Goal: Transaction & Acquisition: Purchase product/service

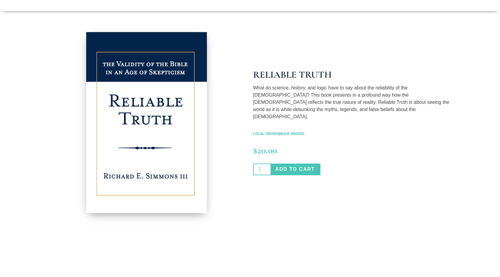
scroll to position [90, 0]
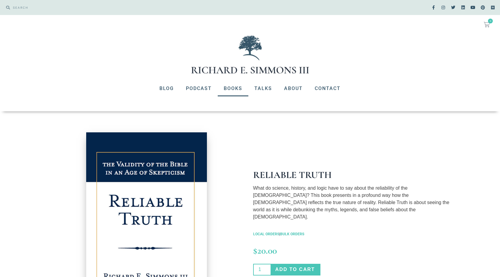
click at [234, 86] on link "Books" at bounding box center [233, 89] width 31 height 16
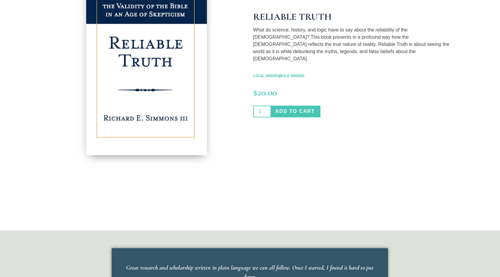
scroll to position [180, 0]
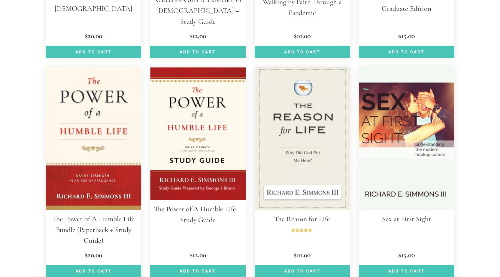
scroll to position [781, 0]
